Goal: Information Seeking & Learning: Learn about a topic

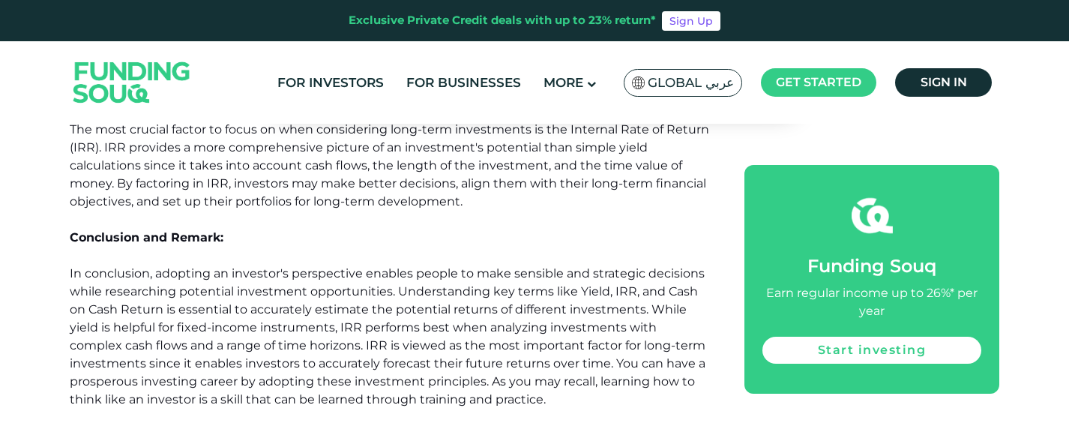
scroll to position [1350, 0]
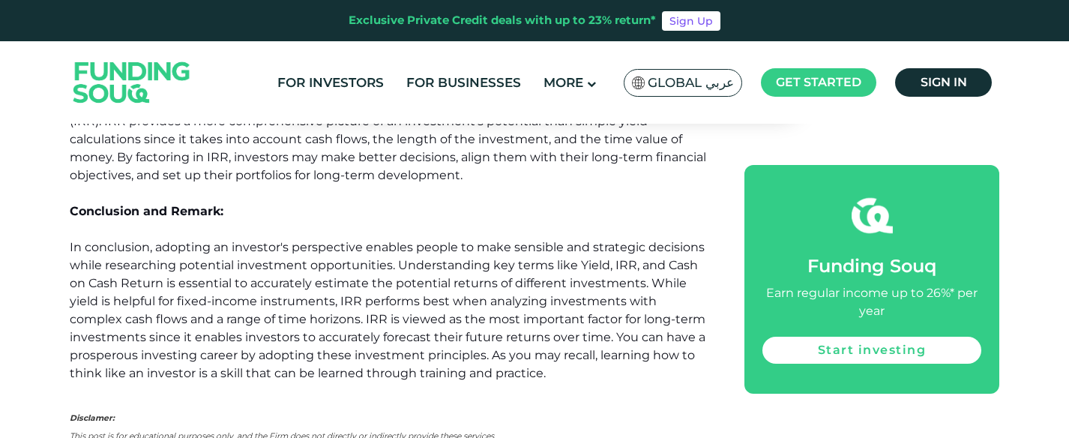
drag, startPoint x: 342, startPoint y: 303, endPoint x: 253, endPoint y: 296, distance: 88.7
click at [253, 296] on span "In conclusion, adopting an investor's perspective enables people to make sensib…" at bounding box center [388, 310] width 636 height 140
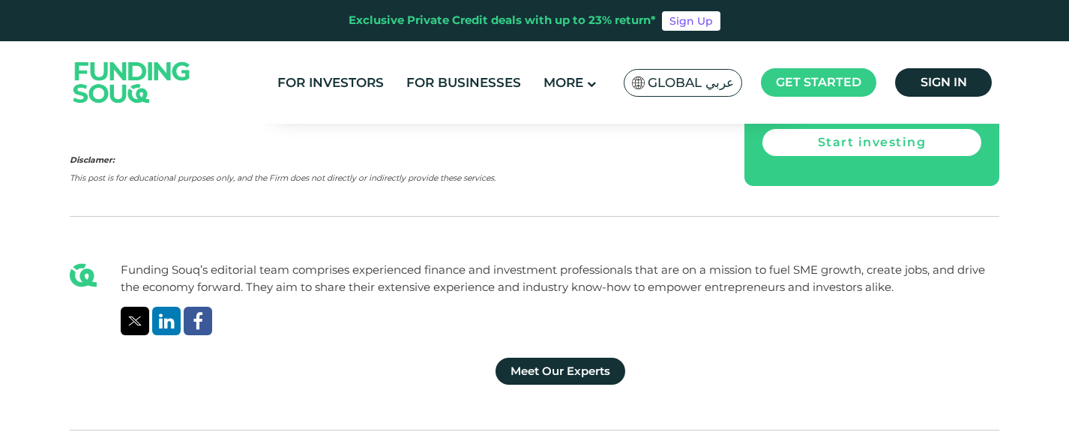
scroll to position [1725, 0]
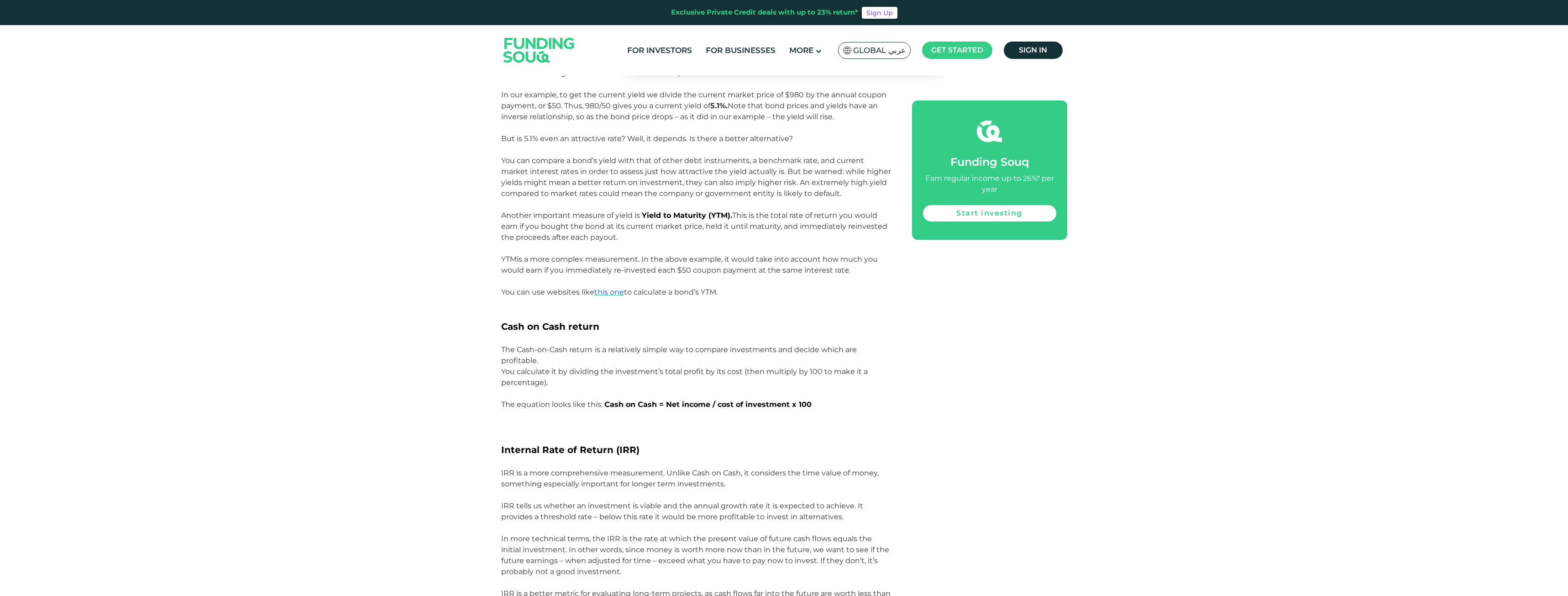
scroll to position [1141, 0]
